Goal: Check status: Check status

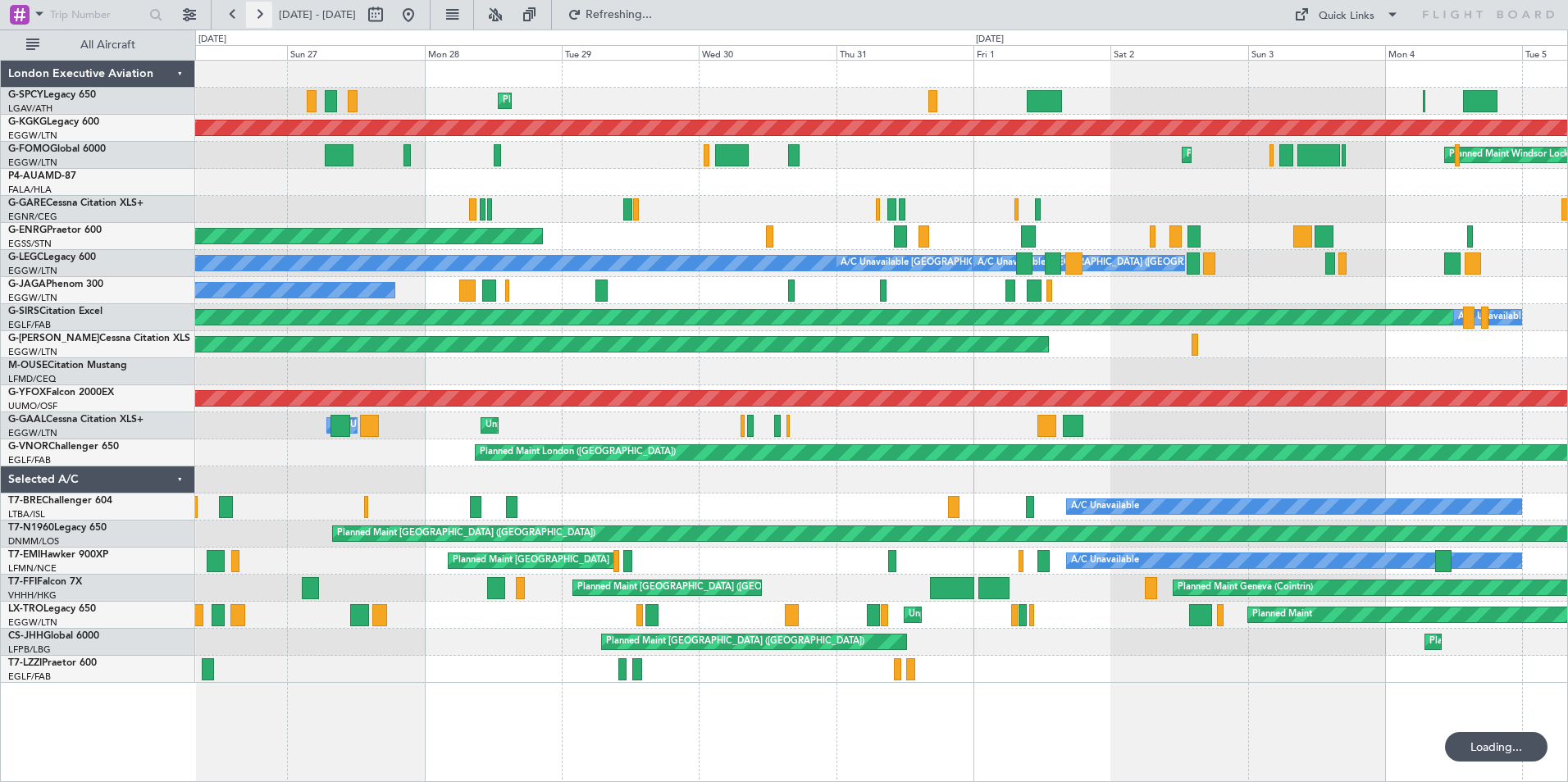
click at [250, 13] on button at bounding box center [258, 15] width 26 height 26
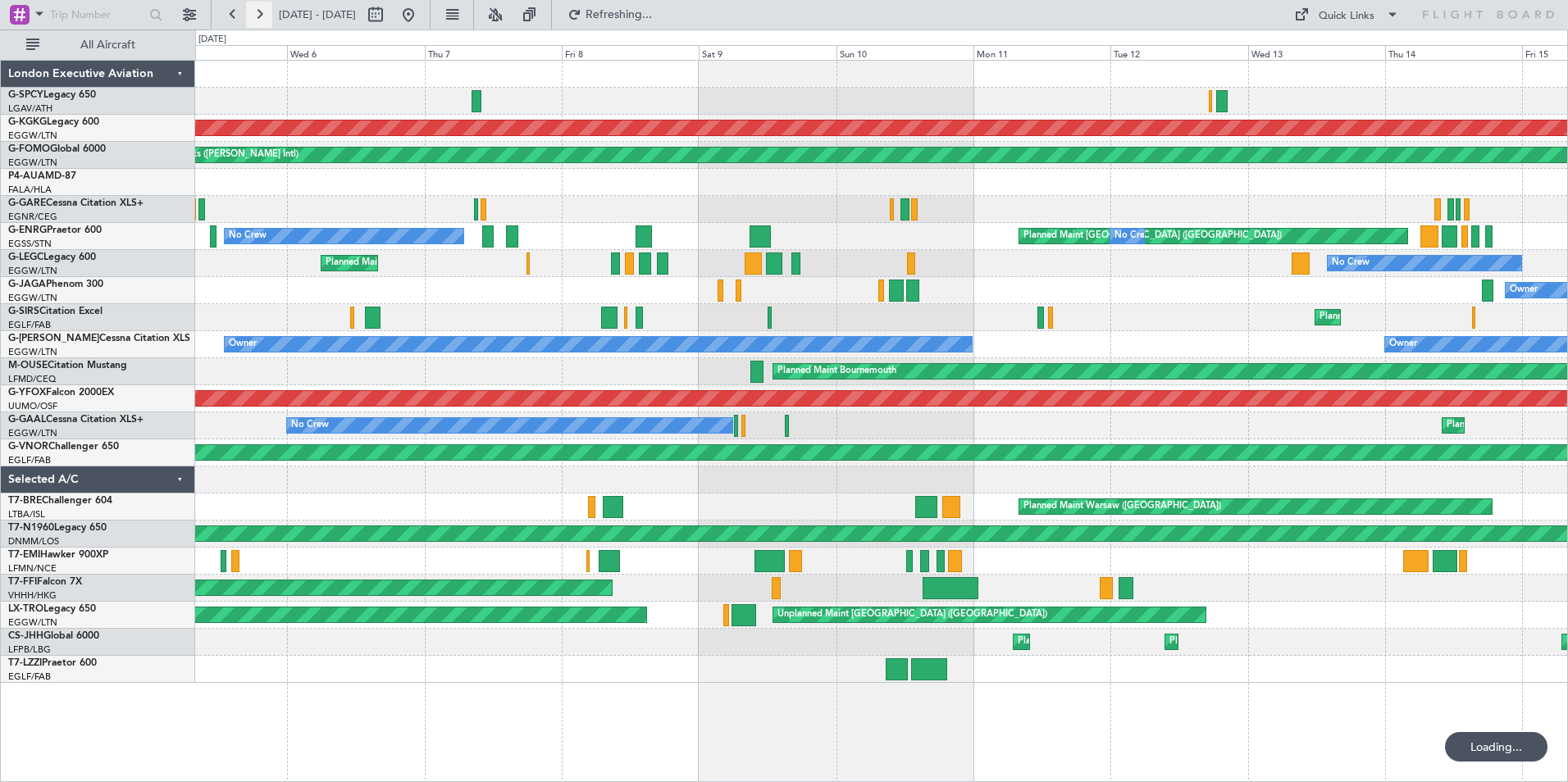
click at [250, 13] on button at bounding box center [258, 15] width 26 height 26
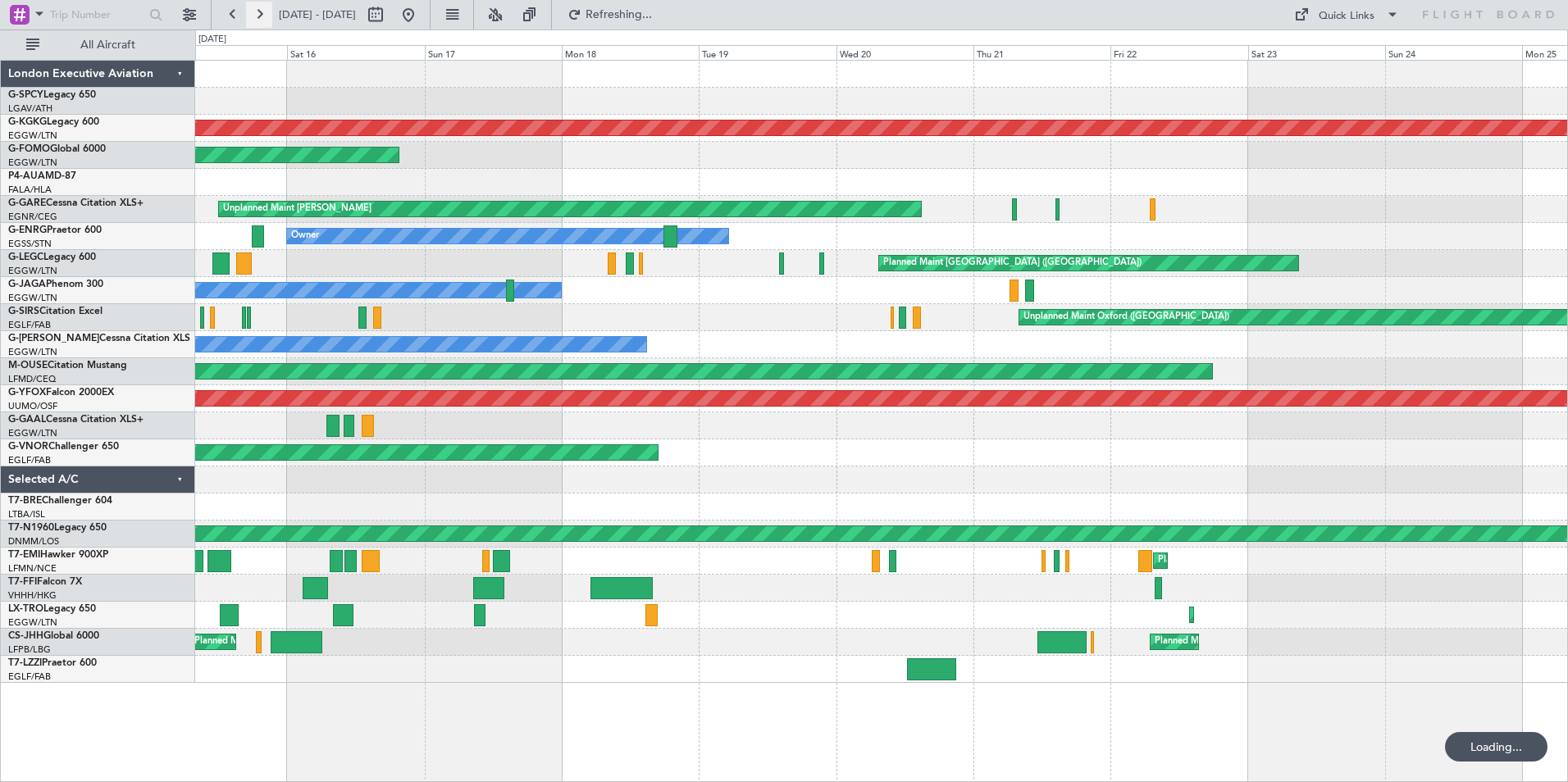
click at [251, 13] on button at bounding box center [258, 15] width 26 height 26
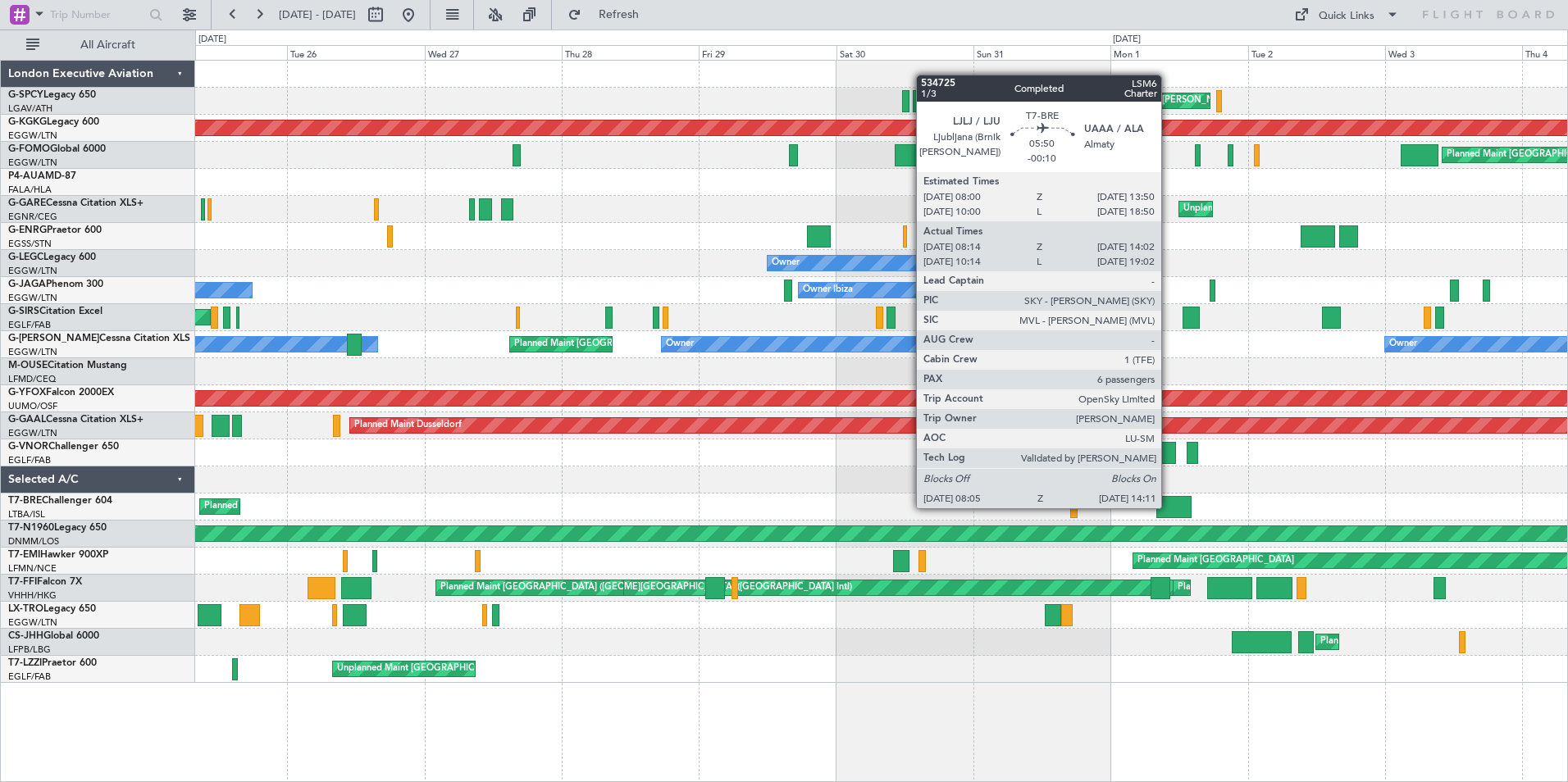
click at [1168, 507] on div at bounding box center [1174, 507] width 35 height 22
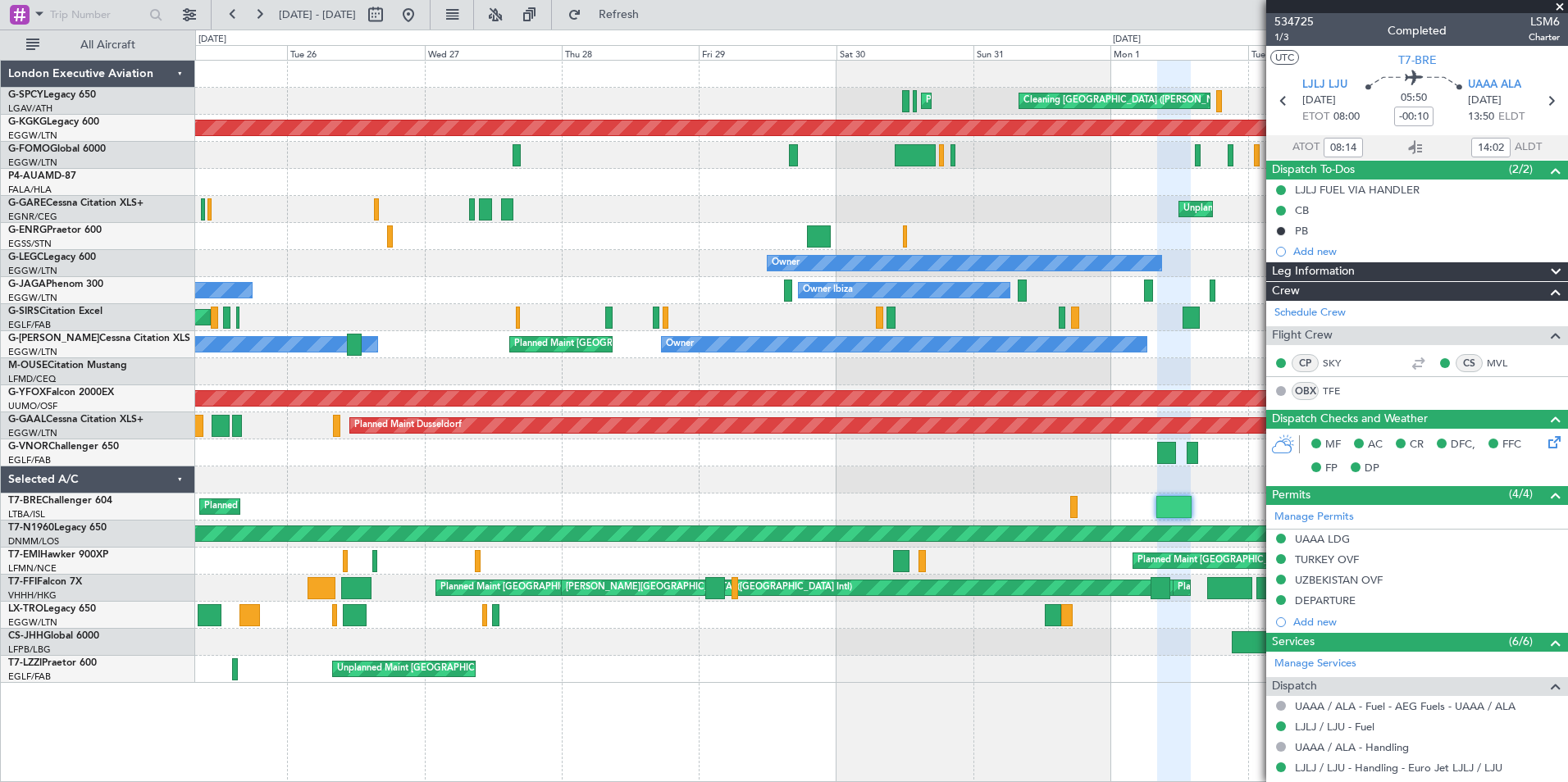
click at [1561, 8] on span at bounding box center [1559, 7] width 17 height 15
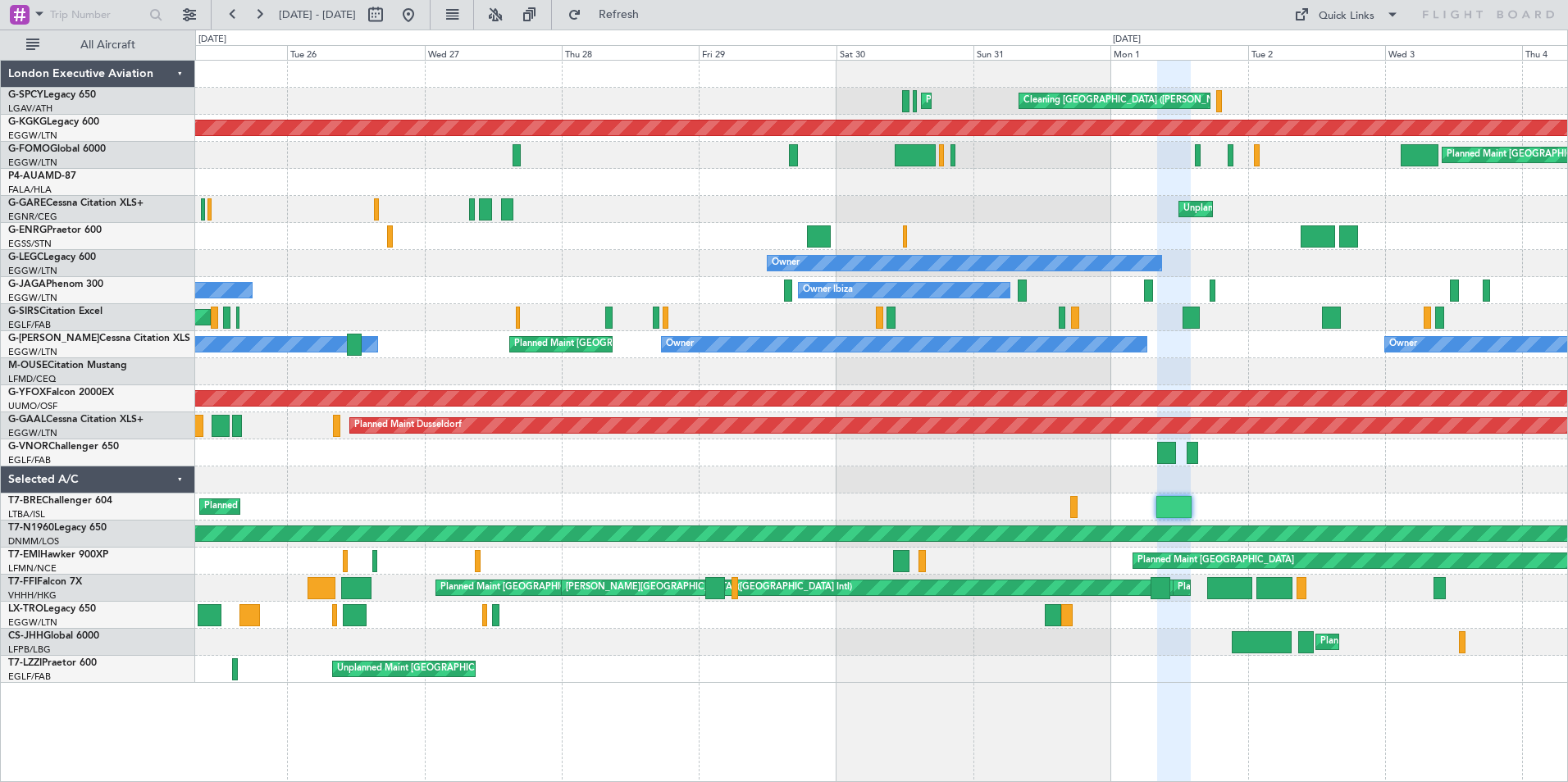
type input "0"
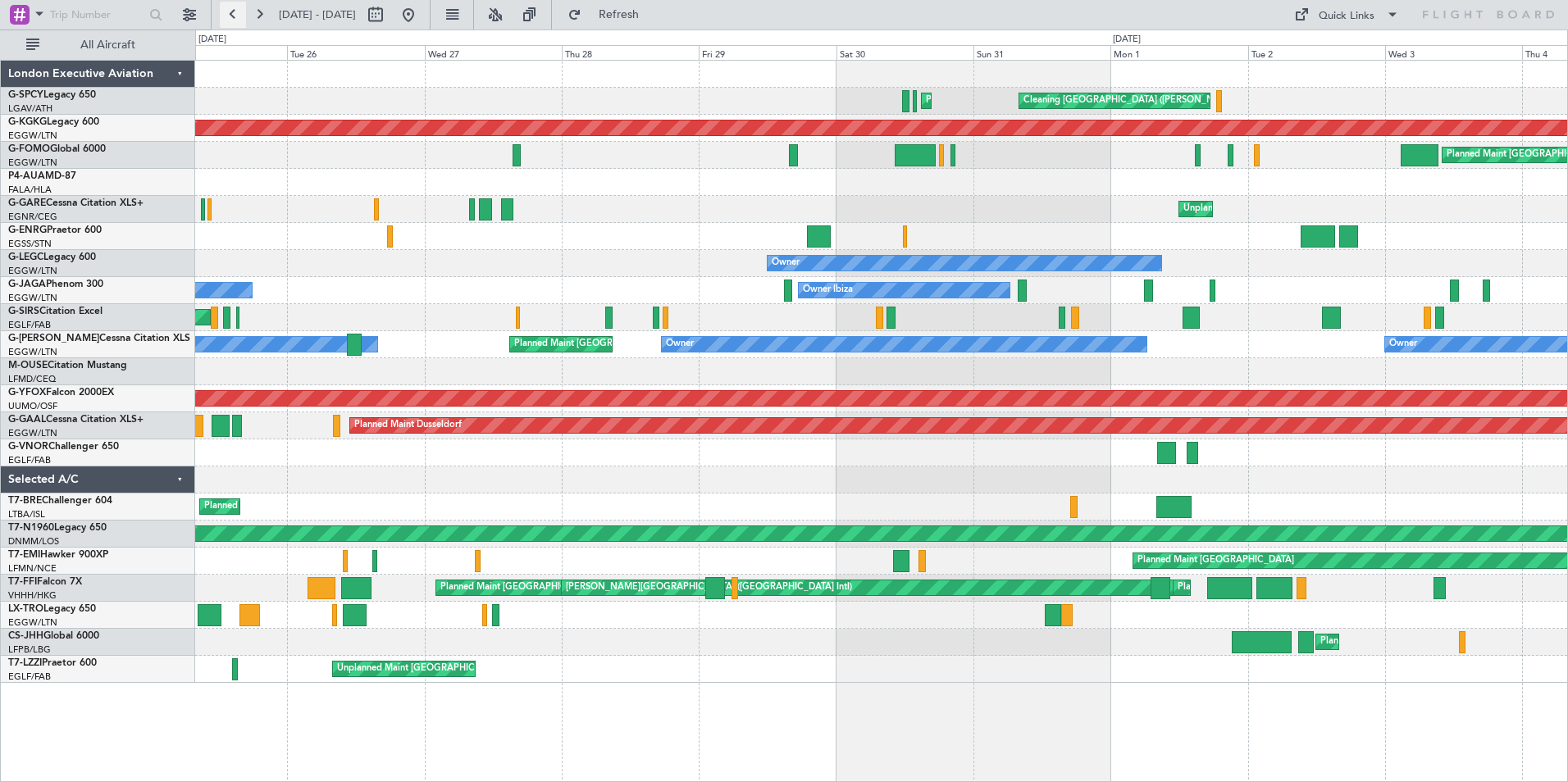
click at [231, 22] on button at bounding box center [232, 15] width 26 height 26
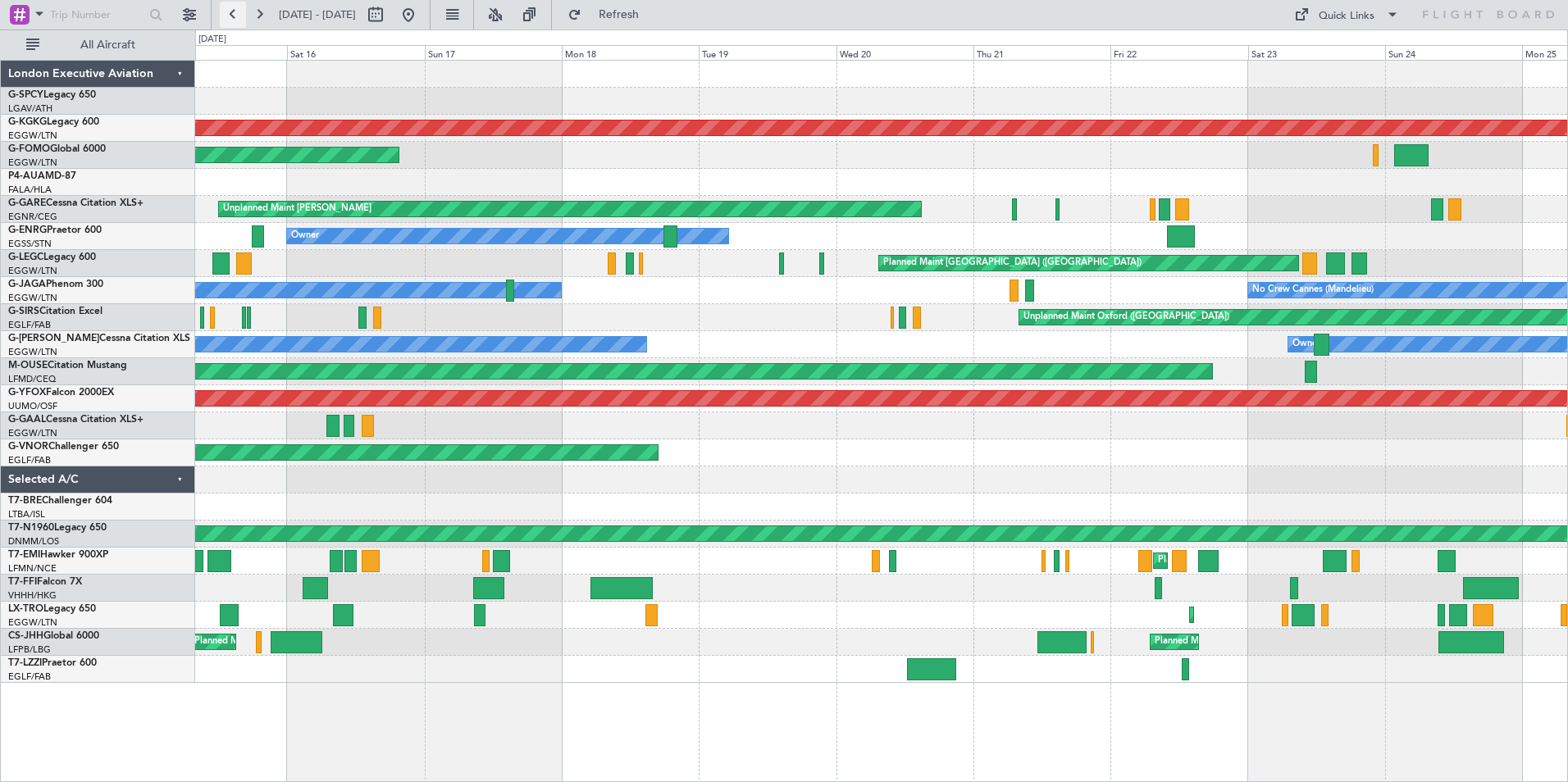
click at [231, 22] on button at bounding box center [232, 15] width 26 height 26
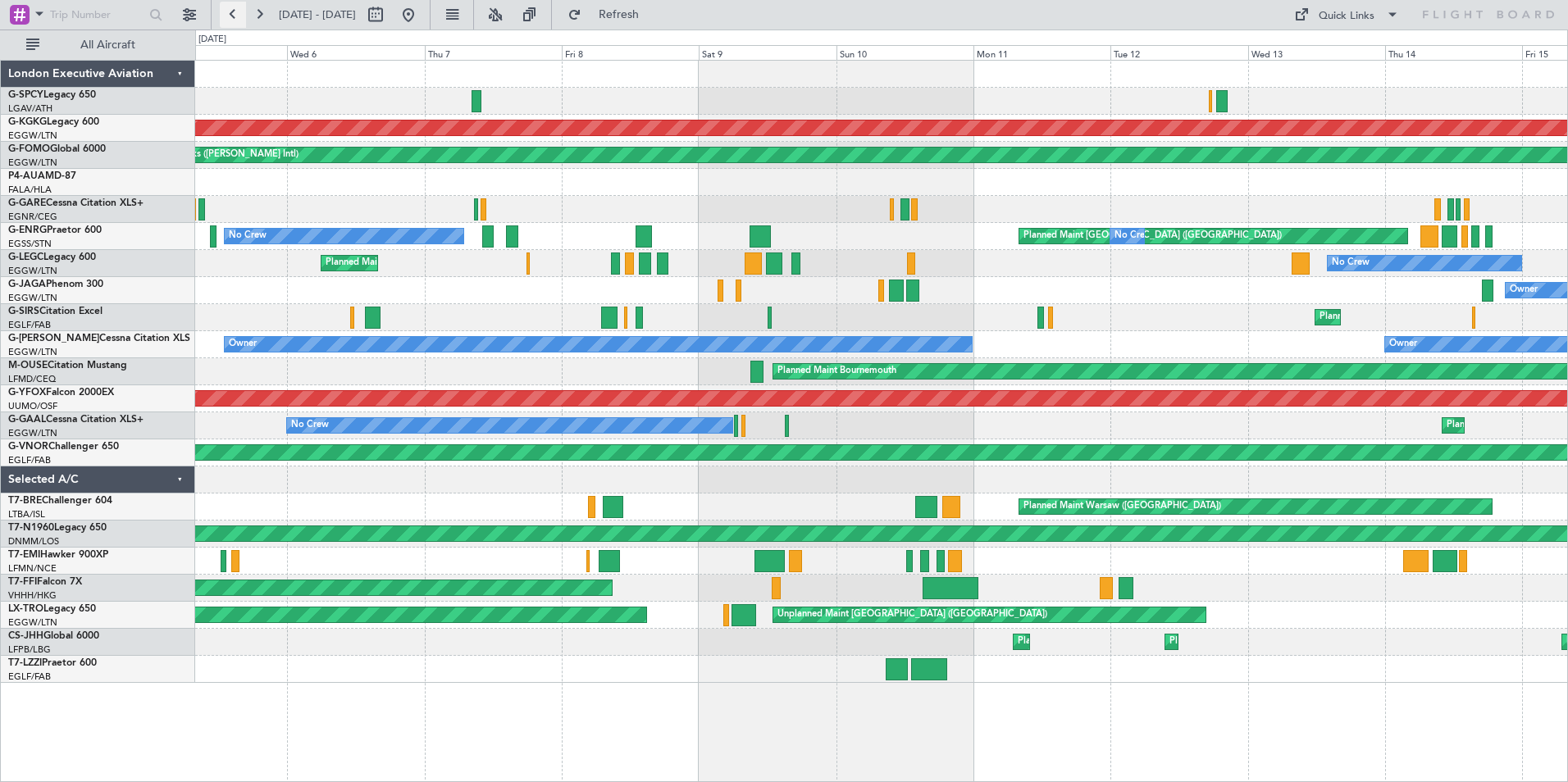
click at [235, 16] on button at bounding box center [232, 15] width 26 height 26
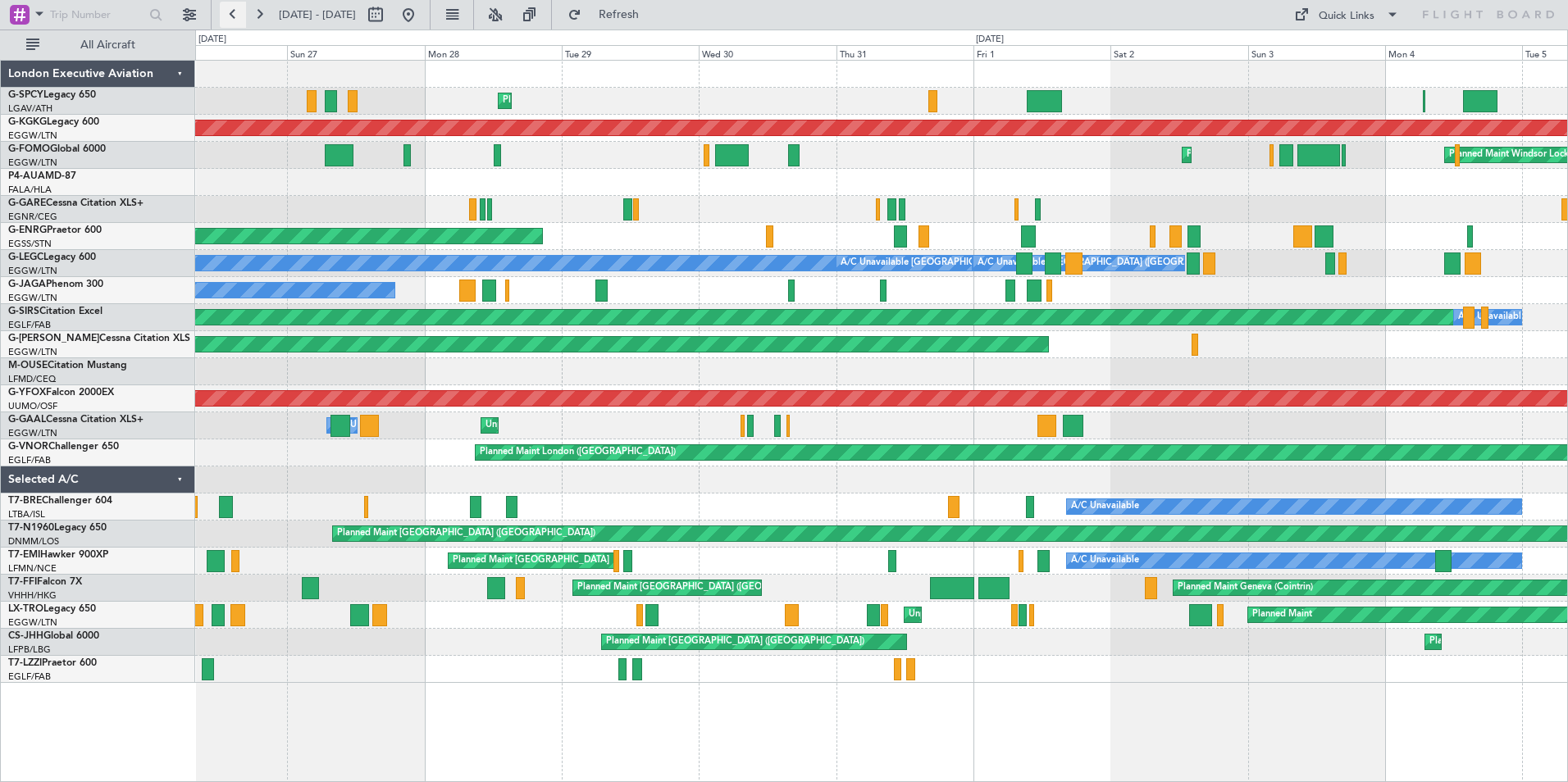
click at [235, 8] on button at bounding box center [232, 15] width 26 height 26
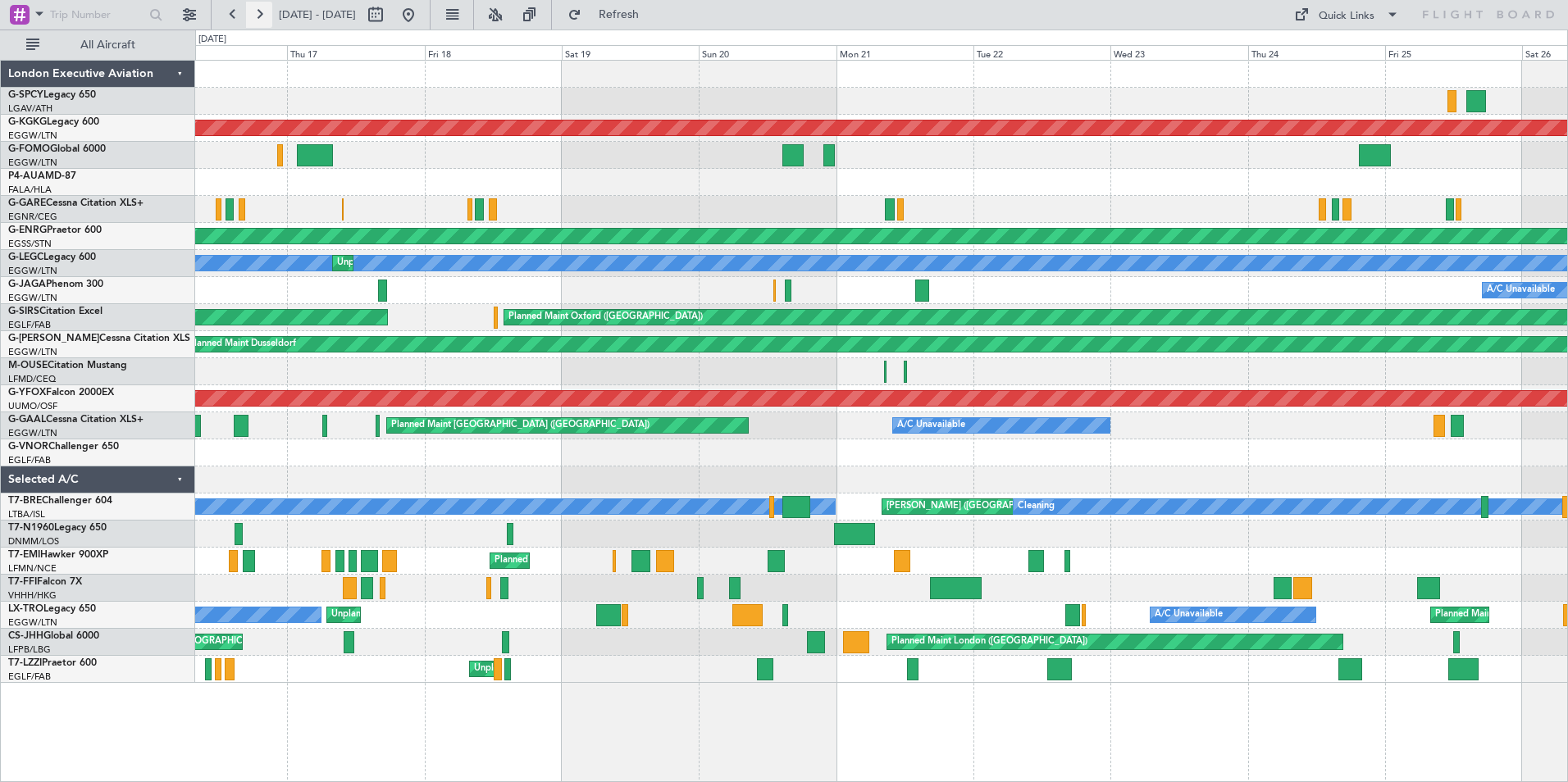
click at [262, 9] on button at bounding box center [258, 15] width 26 height 26
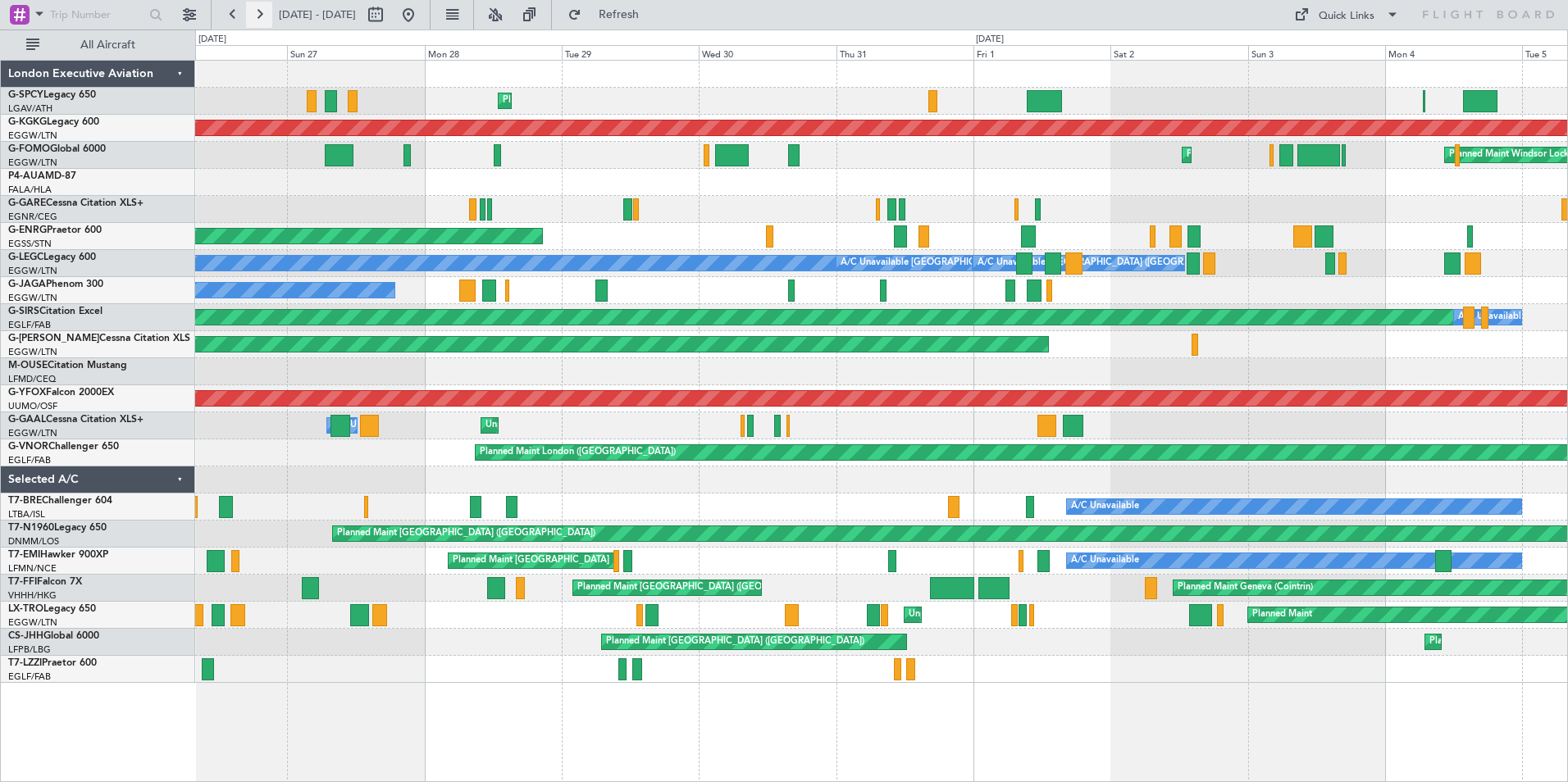
click at [255, 15] on button at bounding box center [258, 15] width 26 height 26
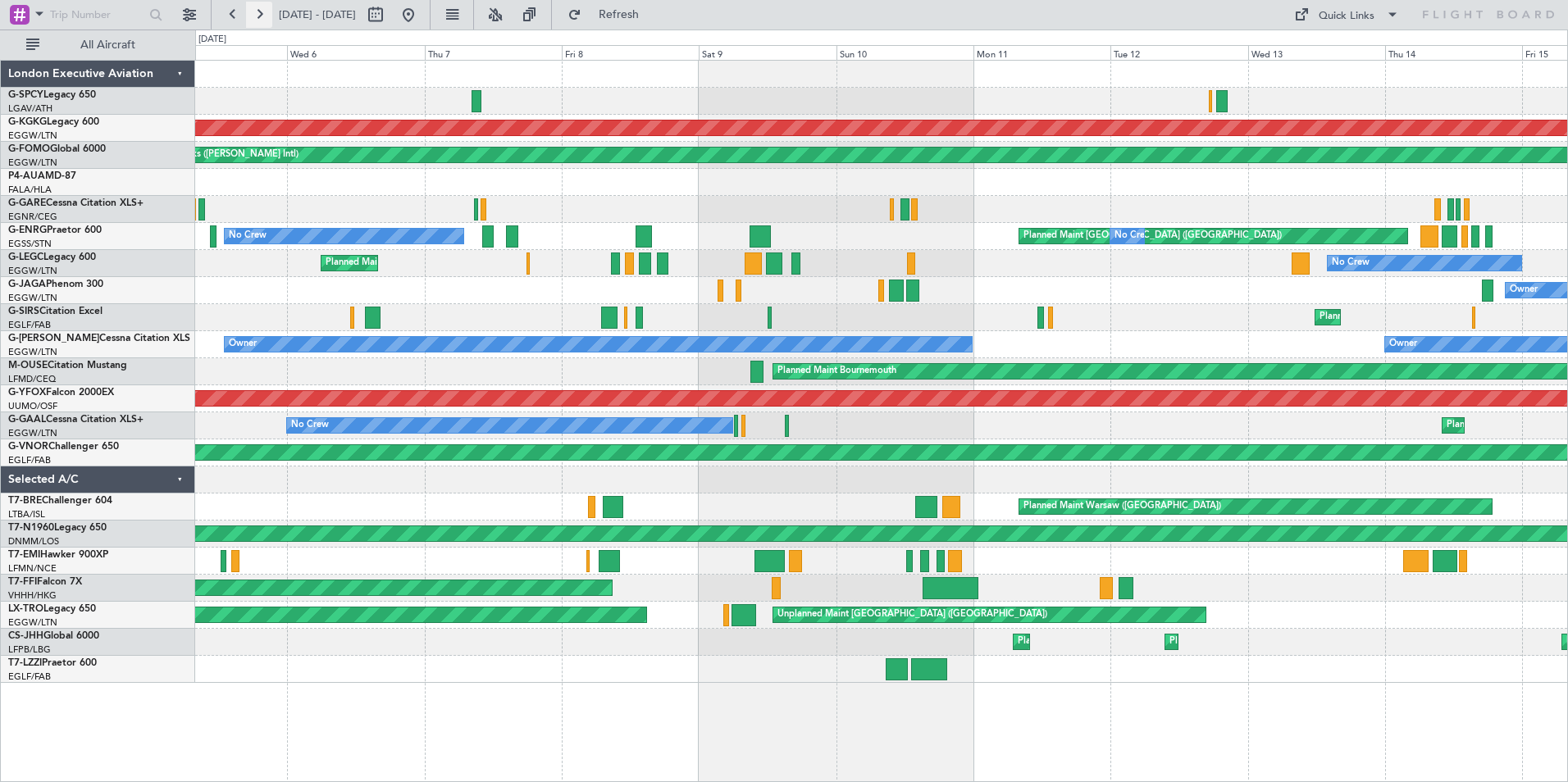
click at [258, 18] on button at bounding box center [258, 15] width 26 height 26
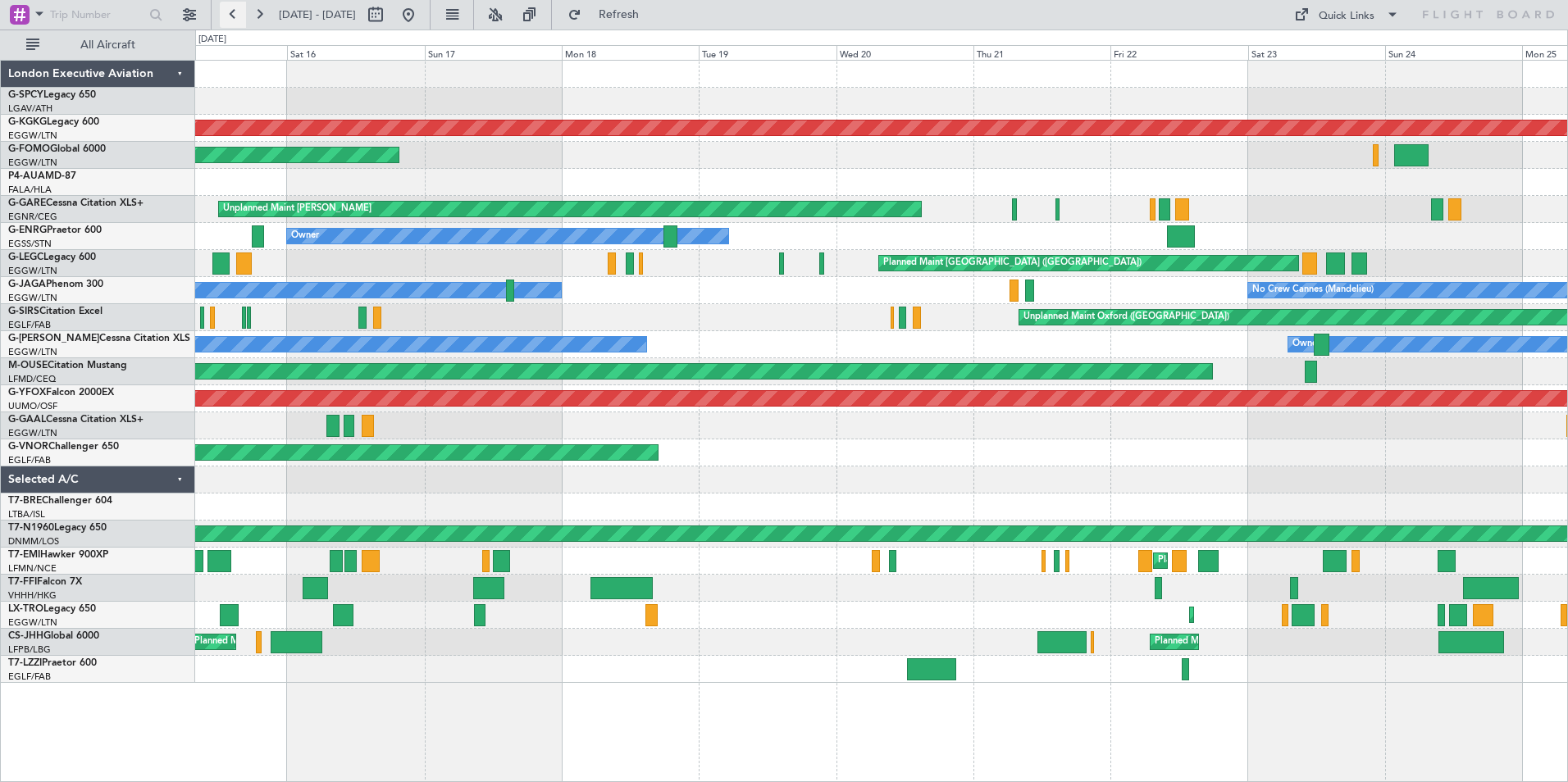
click at [231, 20] on button at bounding box center [232, 15] width 26 height 26
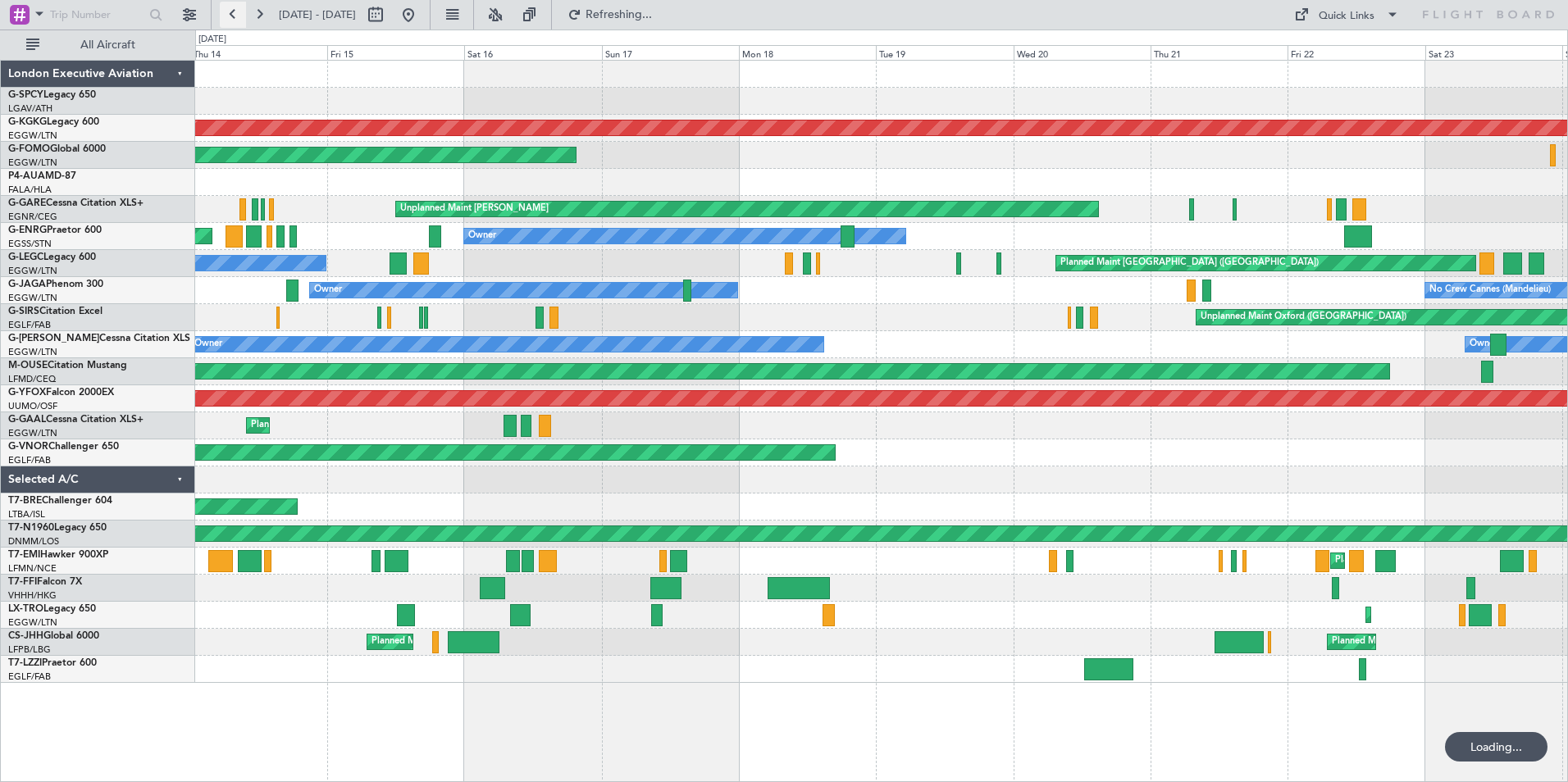
click at [231, 20] on button at bounding box center [232, 15] width 26 height 26
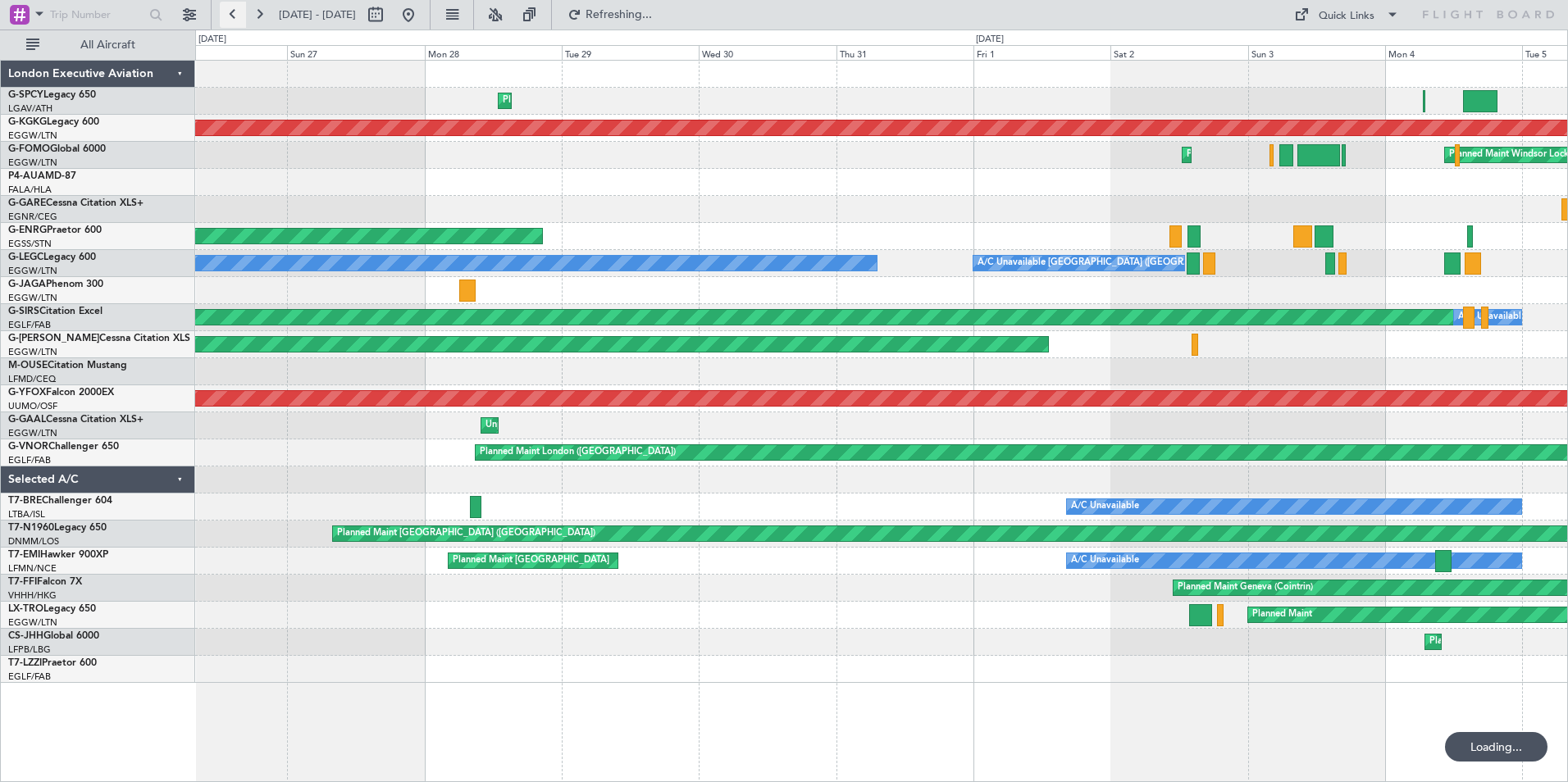
click at [231, 20] on button at bounding box center [232, 15] width 26 height 26
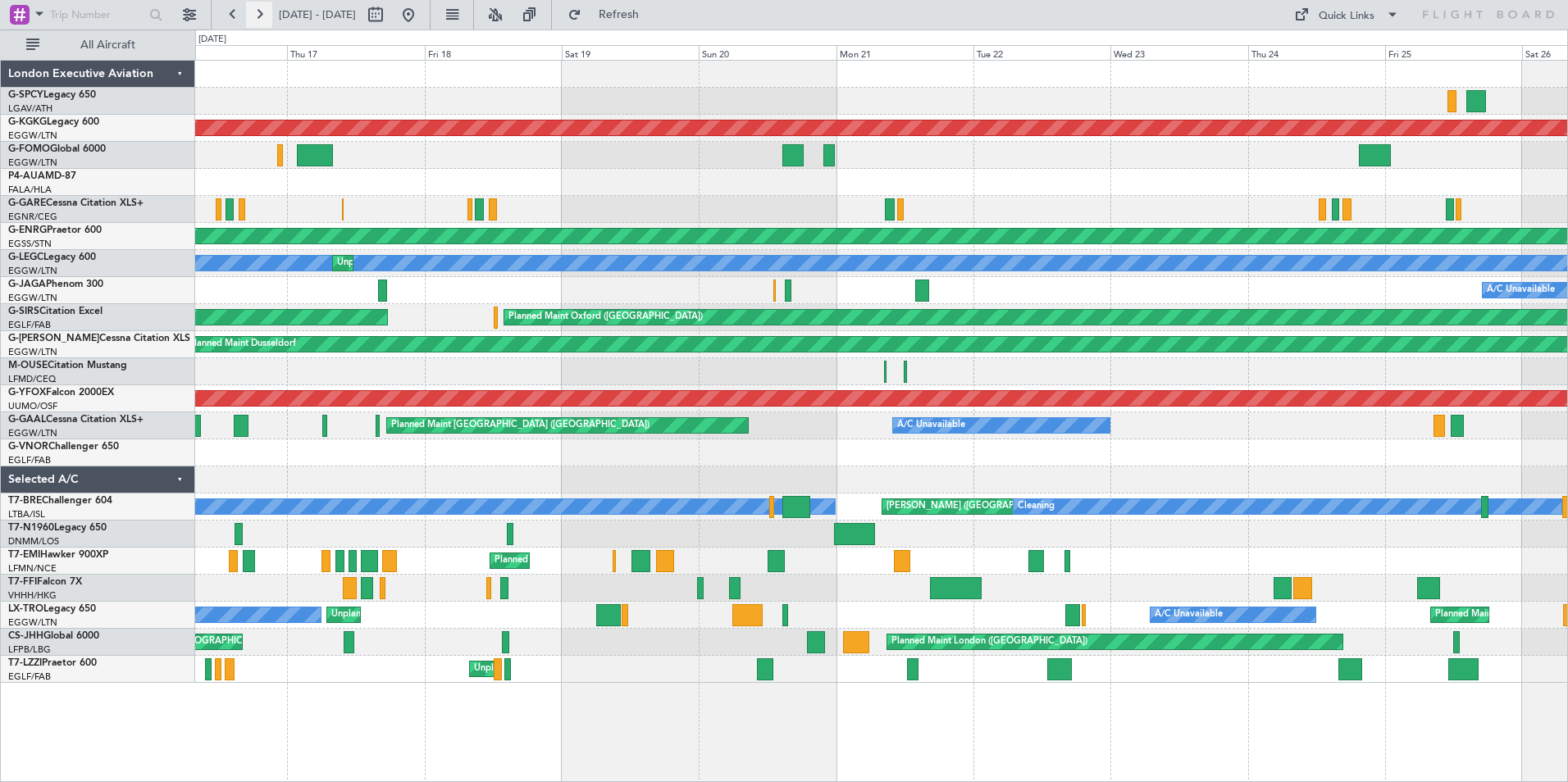
click at [263, 17] on button at bounding box center [258, 15] width 26 height 26
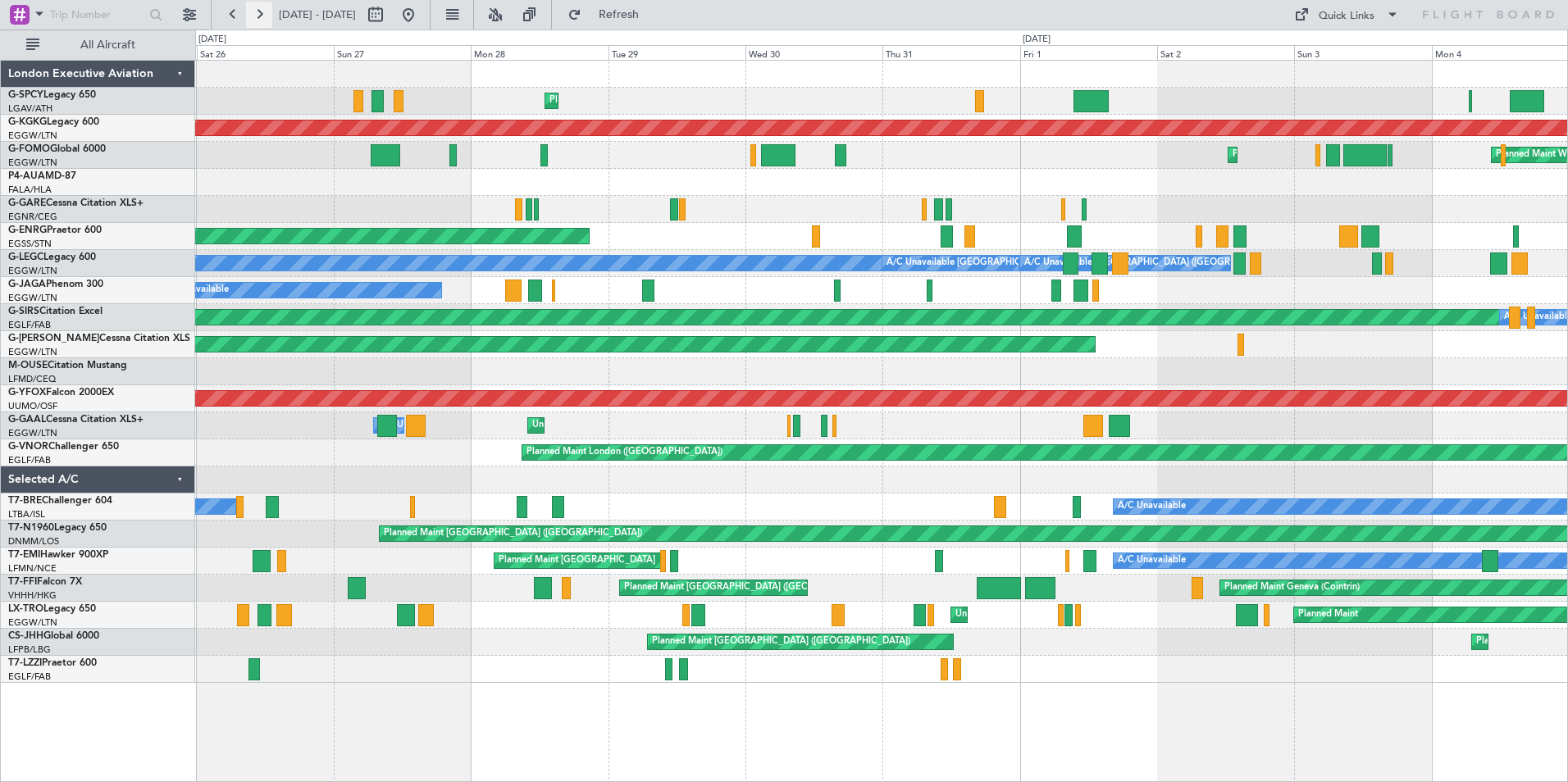
click at [263, 17] on button at bounding box center [258, 15] width 26 height 26
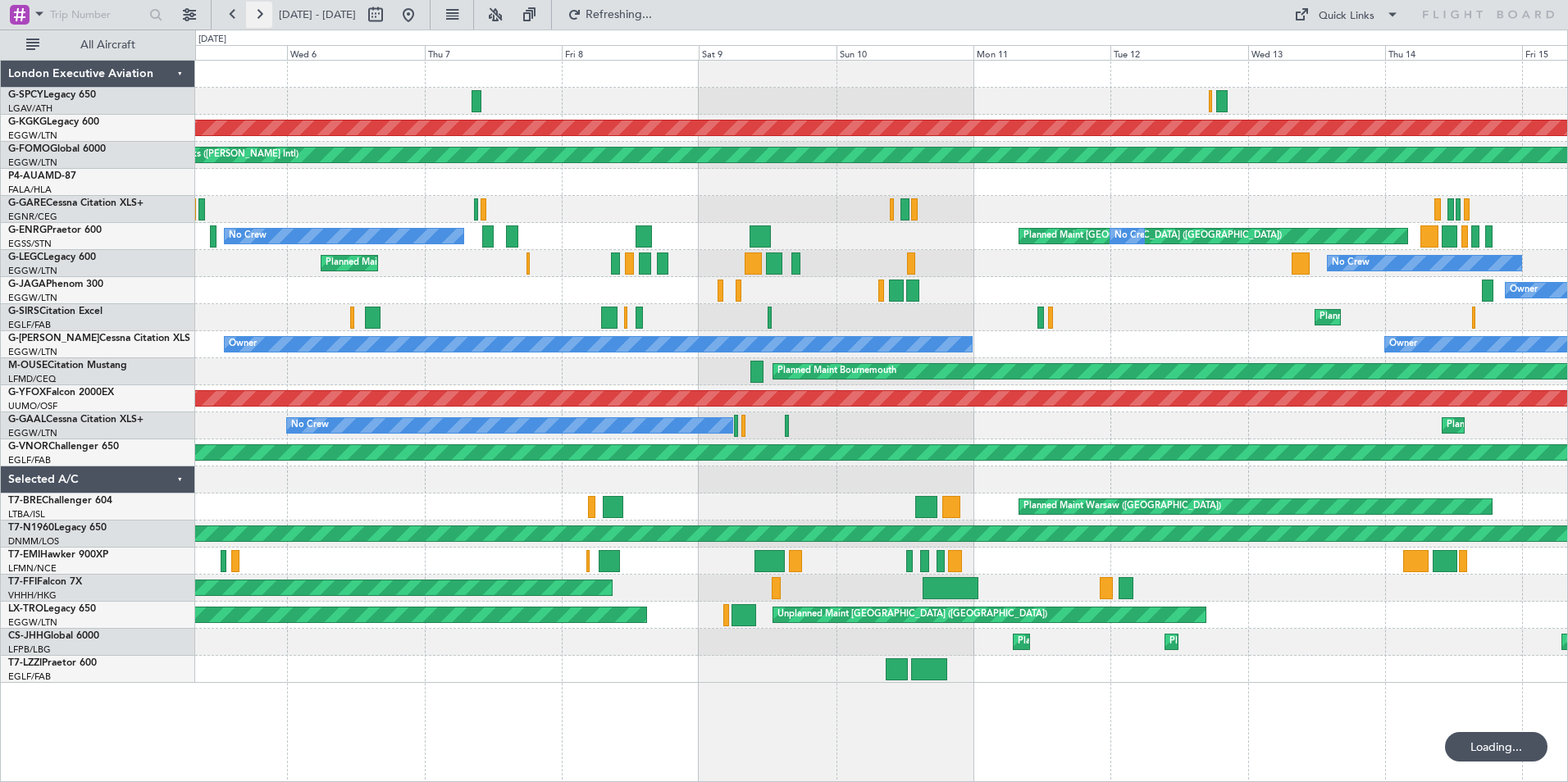
click at [263, 17] on button at bounding box center [258, 15] width 26 height 26
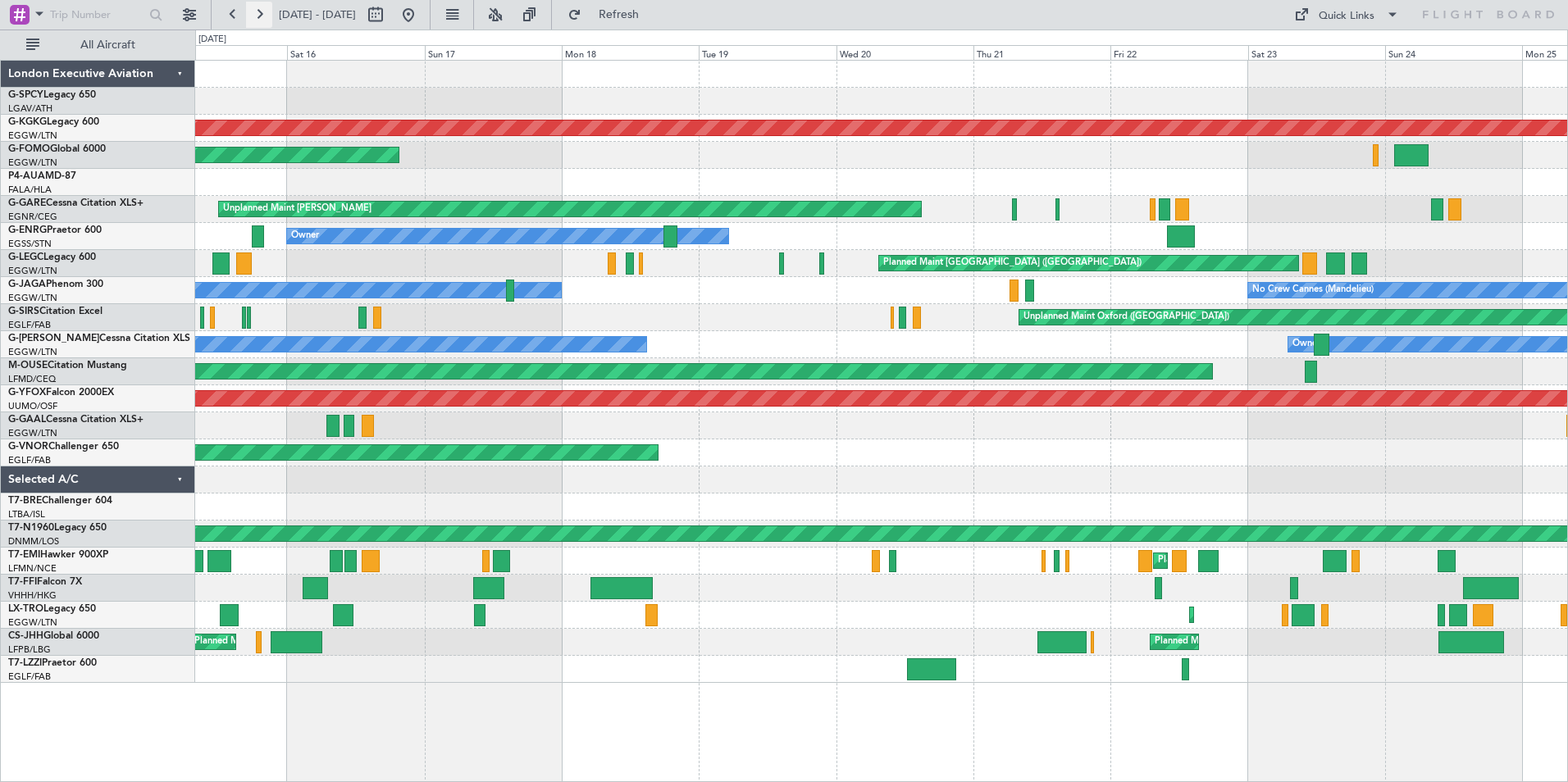
click at [255, 11] on button at bounding box center [258, 15] width 26 height 26
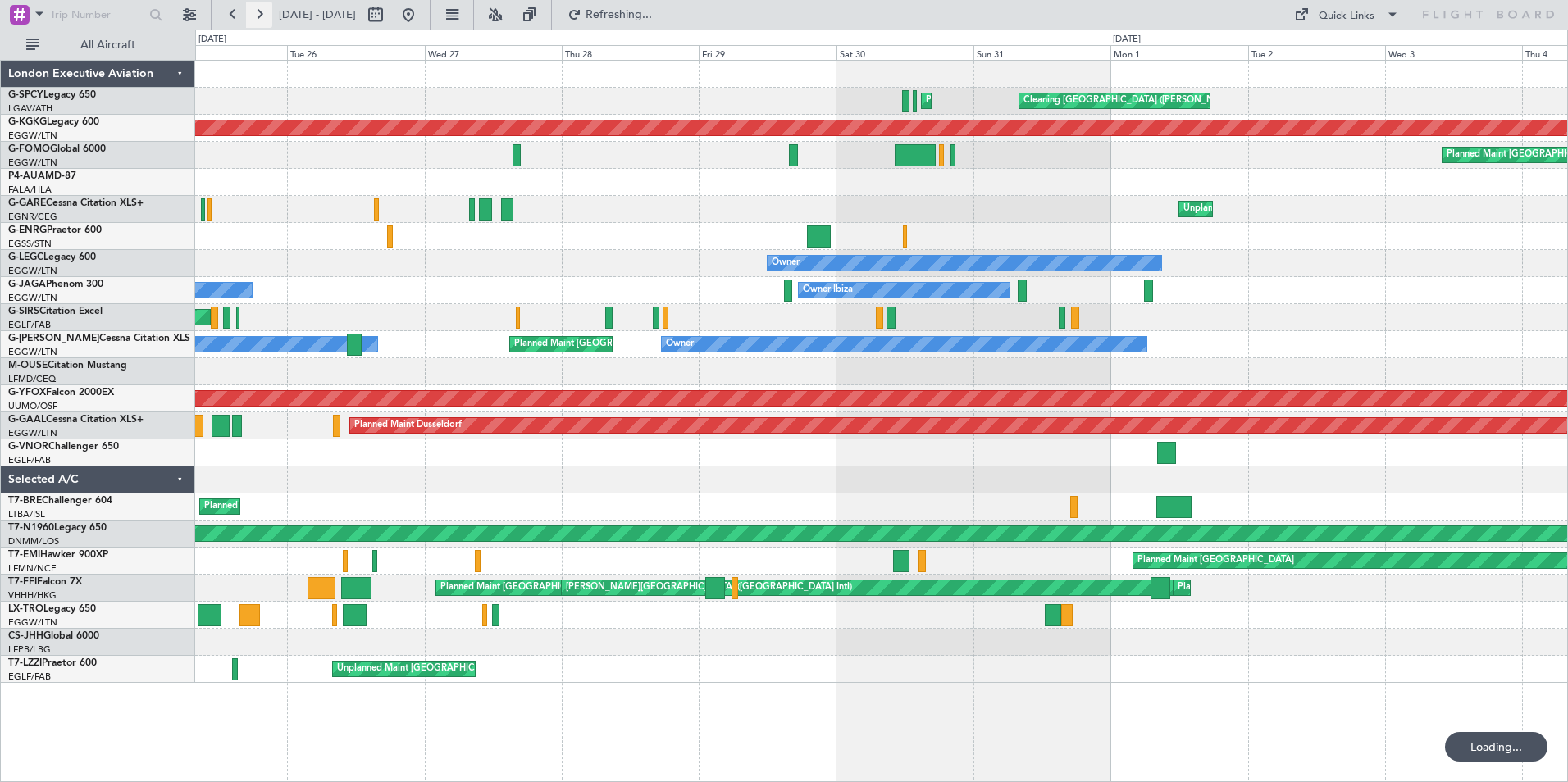
click at [255, 11] on button at bounding box center [258, 15] width 26 height 26
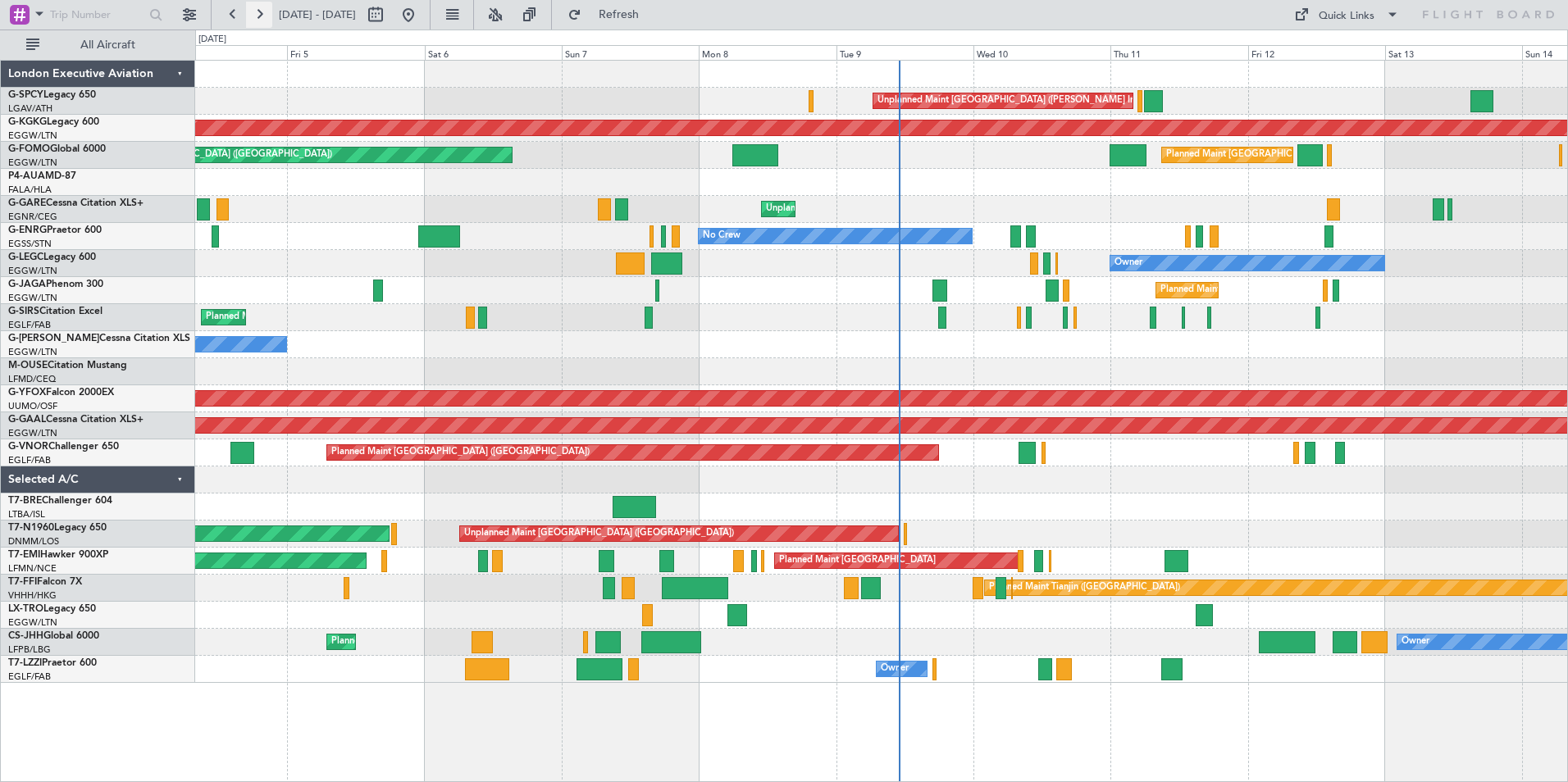
click at [259, 17] on button at bounding box center [258, 15] width 26 height 26
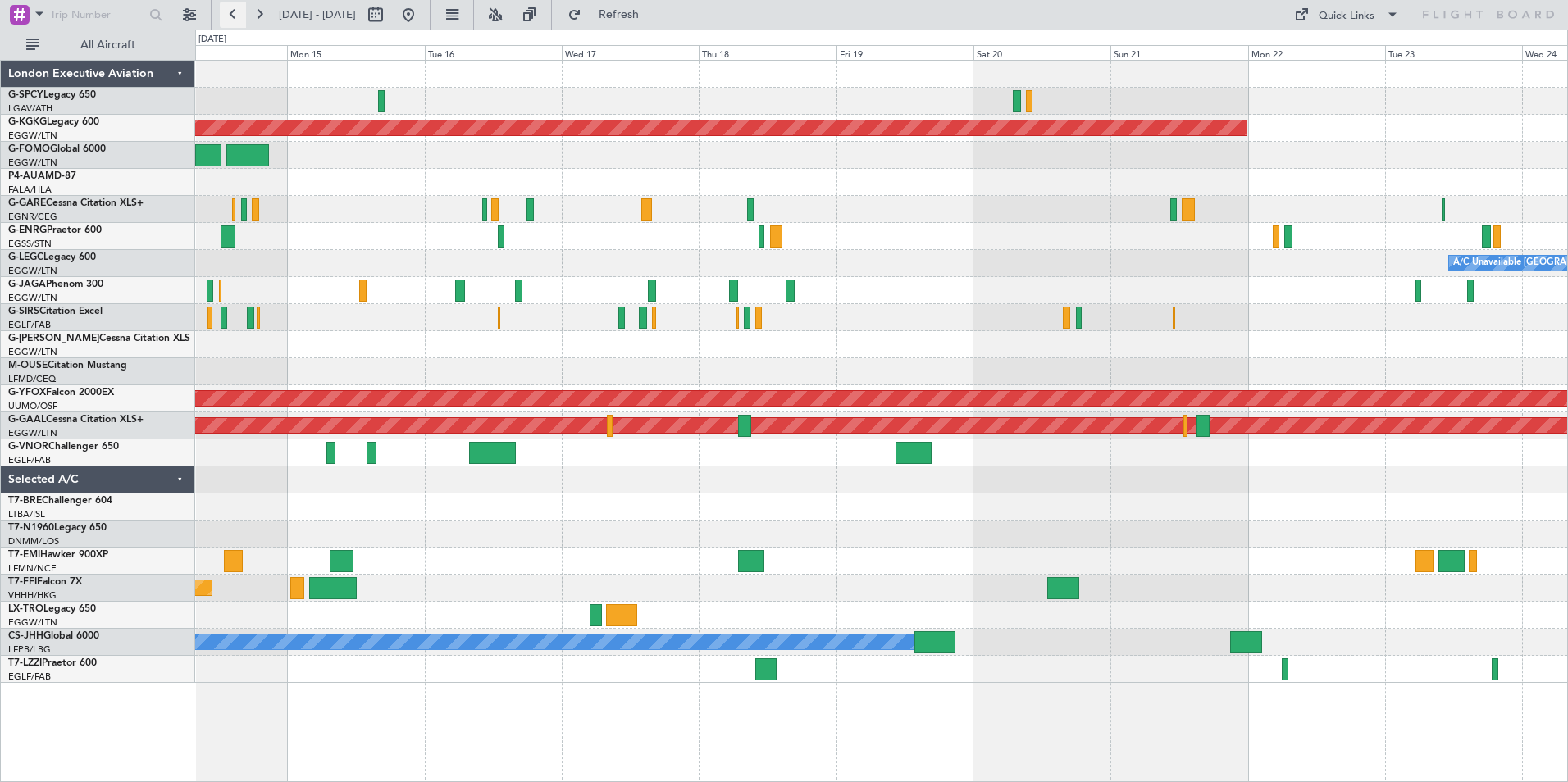
click at [235, 19] on button at bounding box center [232, 15] width 26 height 26
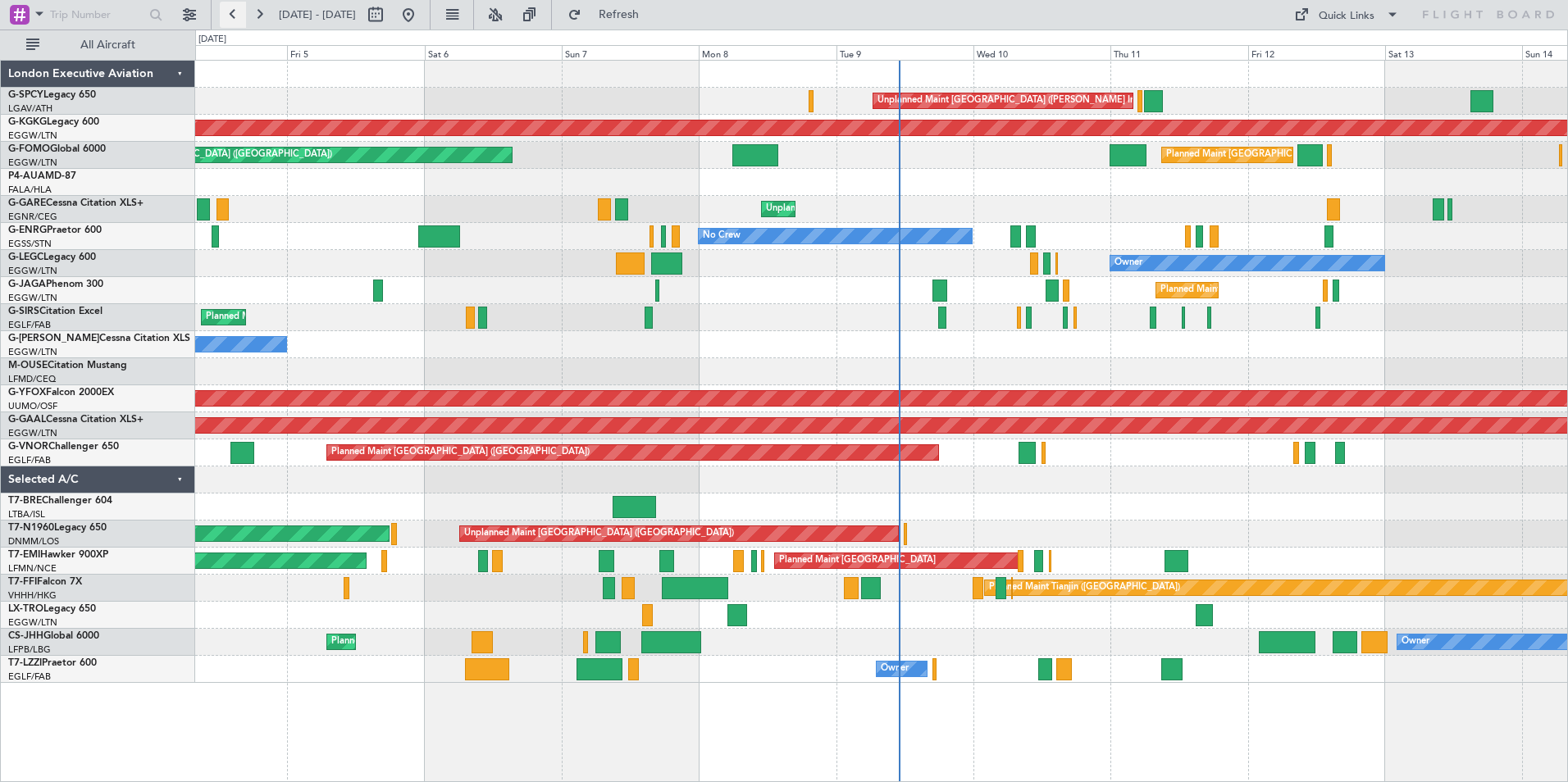
click at [230, 15] on button at bounding box center [232, 15] width 26 height 26
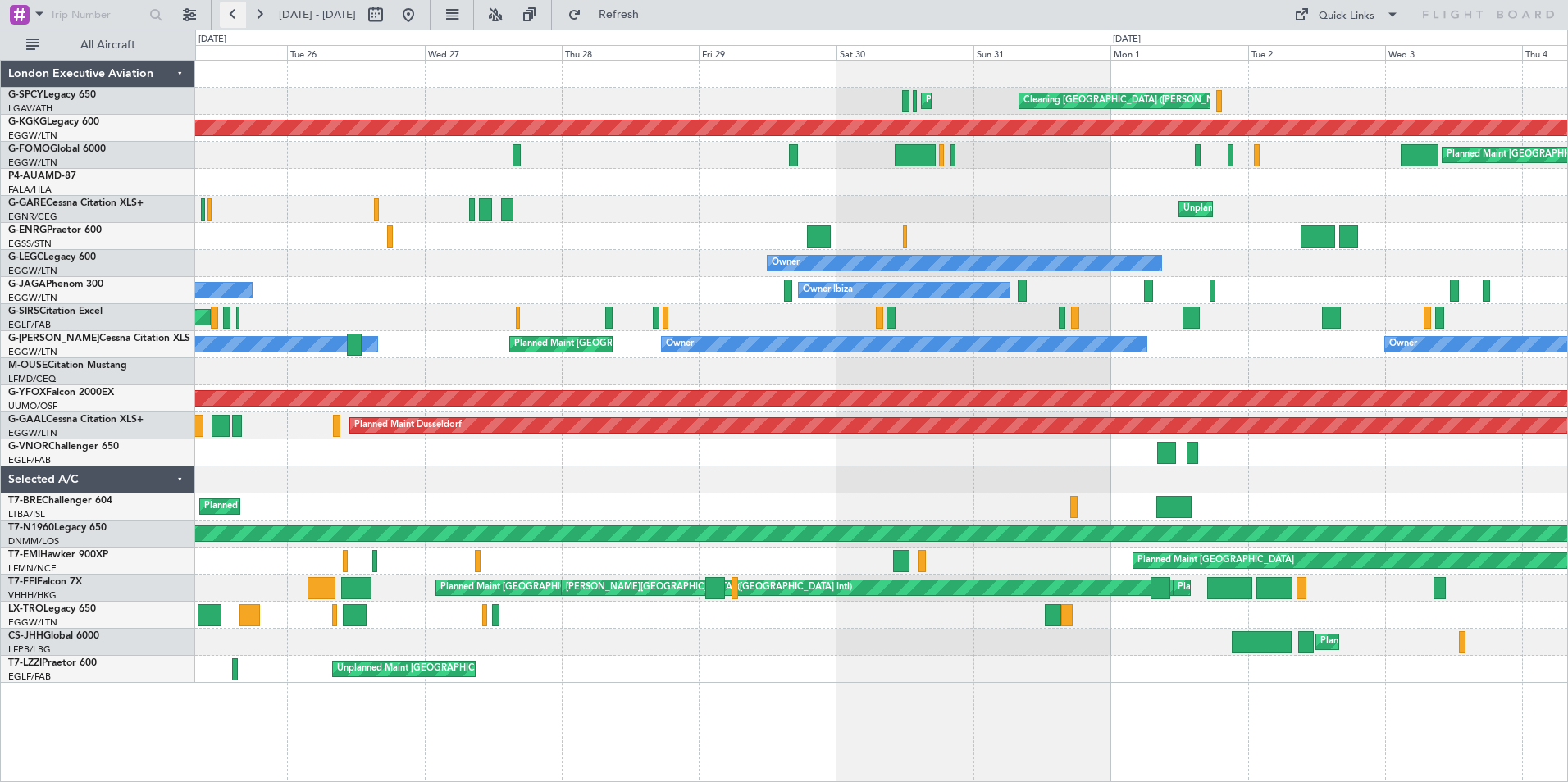
click at [230, 15] on button at bounding box center [232, 15] width 26 height 26
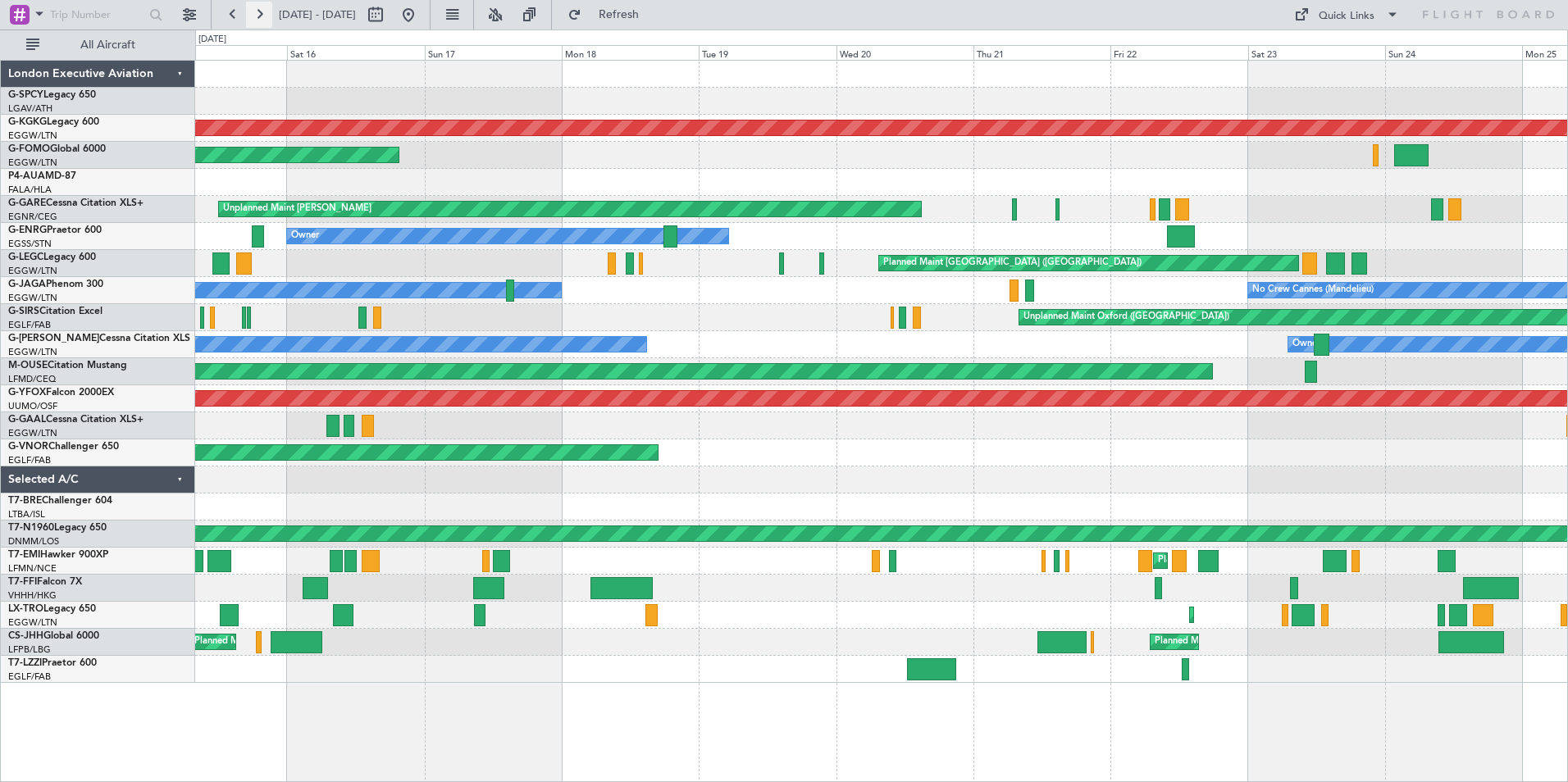
click at [260, 15] on button at bounding box center [258, 15] width 26 height 26
